Goal: Task Accomplishment & Management: Complete application form

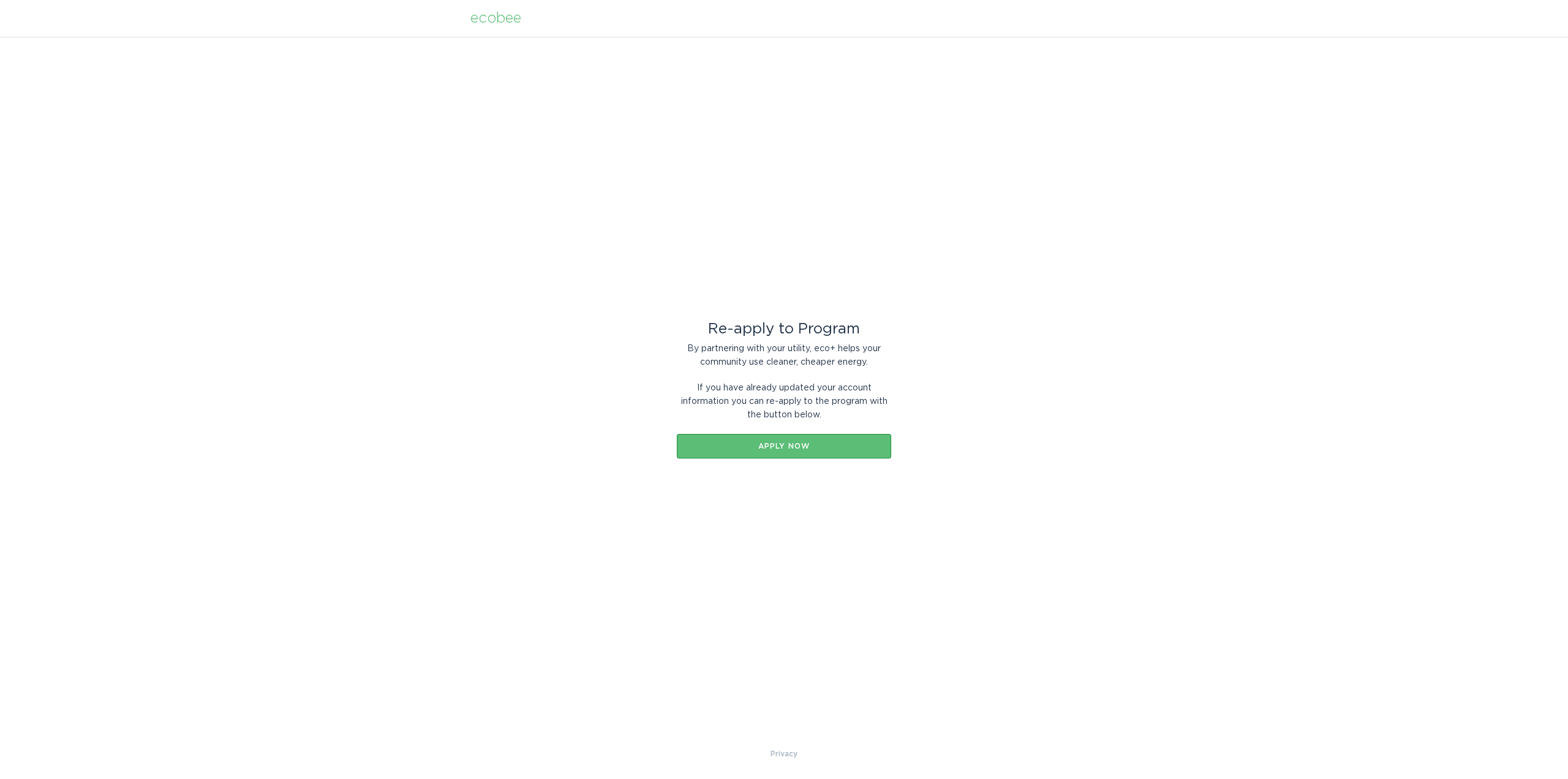
click at [505, 20] on div "ecobee" at bounding box center [496, 18] width 51 height 14
drag, startPoint x: 505, startPoint y: 21, endPoint x: 423, endPoint y: 29, distance: 82.4
click at [424, 29] on div "ecobee" at bounding box center [784, 18] width 1568 height 37
click at [825, 438] on button "Apply now" at bounding box center [784, 446] width 214 height 25
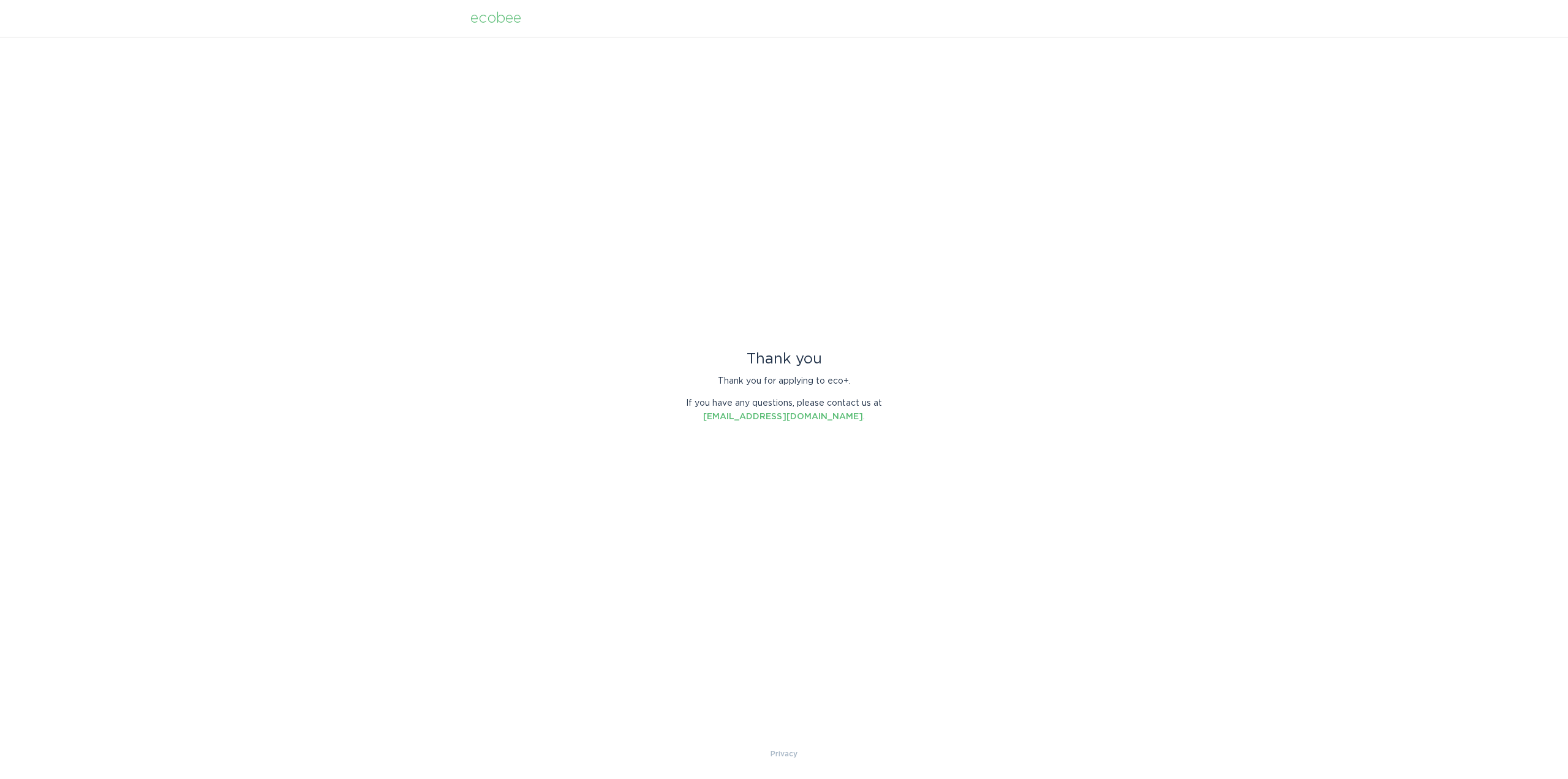
click at [947, 441] on div "Thank you Thank you for applying to eco+. If you have any questions, please con…" at bounding box center [784, 392] width 1568 height 710
drag, startPoint x: 725, startPoint y: 397, endPoint x: 873, endPoint y: 396, distance: 148.0
click at [873, 396] on p "If you have any questions, please contact us at energyservices@ecobee.com ." at bounding box center [784, 409] width 214 height 27
click at [875, 398] on p "If you have any questions, please contact us at energyservices@ecobee.com ." at bounding box center [784, 409] width 214 height 27
